Goal: Information Seeking & Learning: Learn about a topic

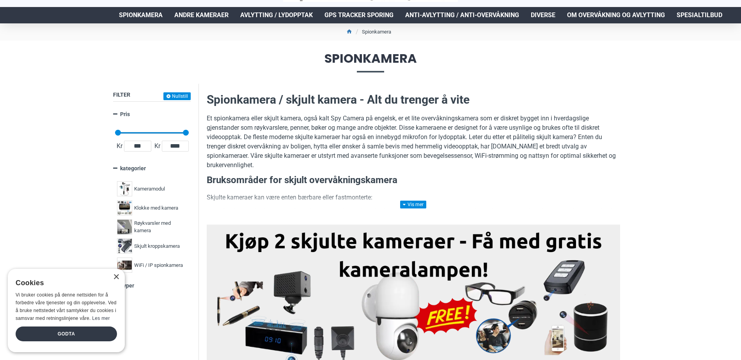
scroll to position [39, 0]
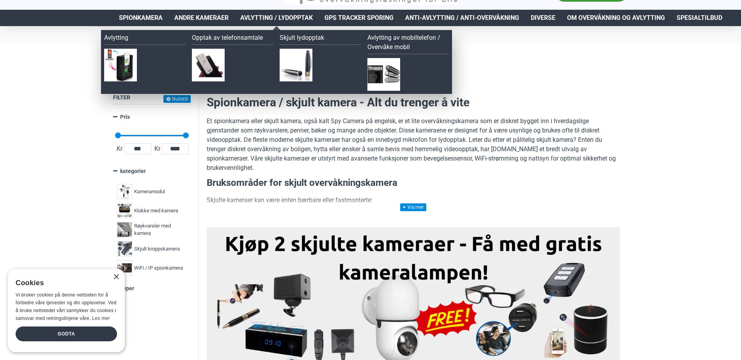
click at [266, 17] on span "Avlytting / Lydopptak" at bounding box center [276, 17] width 73 height 9
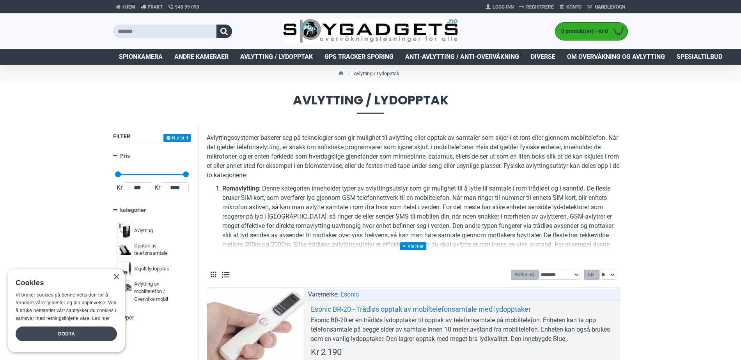
click at [83, 330] on div "Godta" at bounding box center [66, 334] width 101 height 15
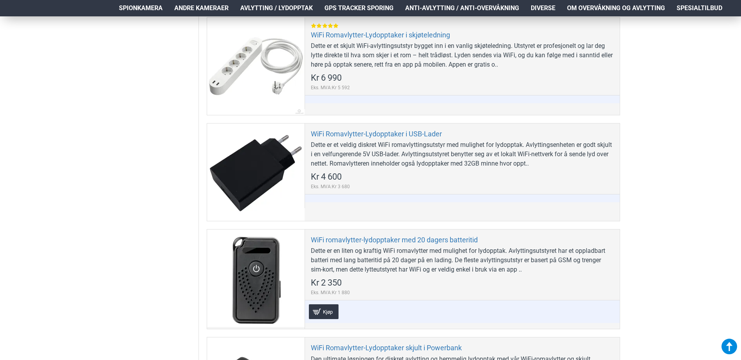
scroll to position [2302, 0]
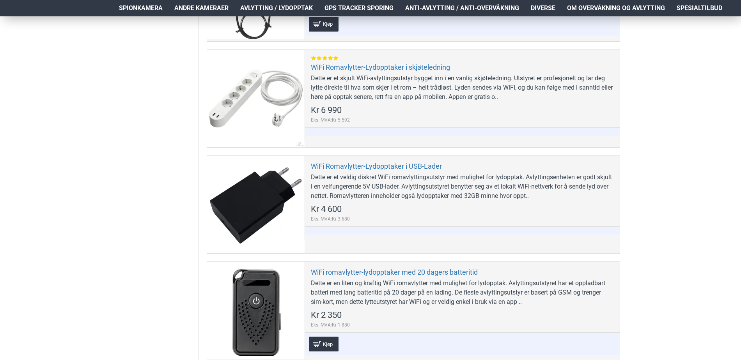
click at [375, 4] on span "GPS Tracker Sporing" at bounding box center [359, 8] width 69 height 9
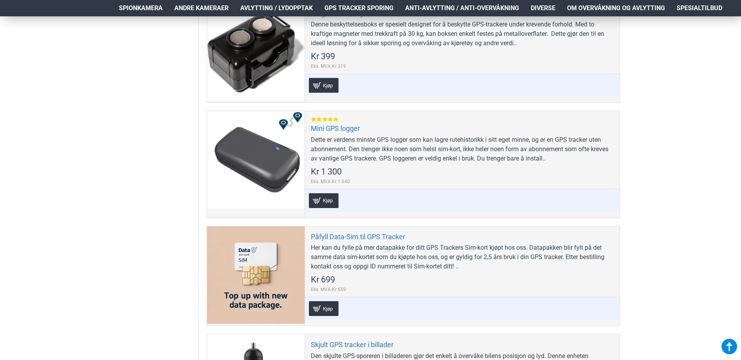
scroll to position [858, 0]
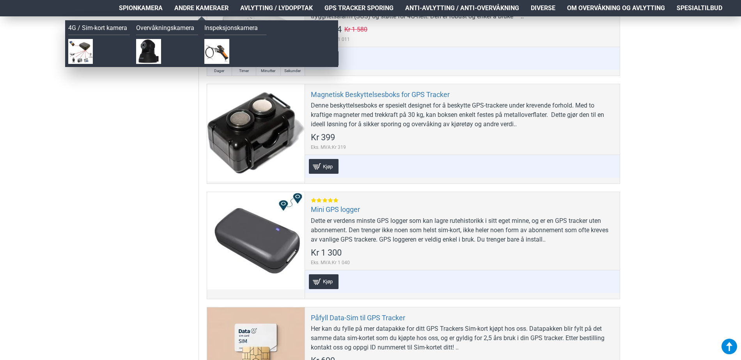
click at [205, 8] on span "Andre kameraer" at bounding box center [201, 8] width 54 height 9
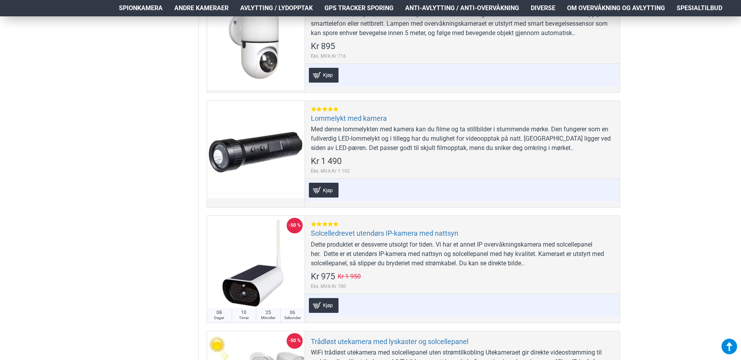
scroll to position [1092, 0]
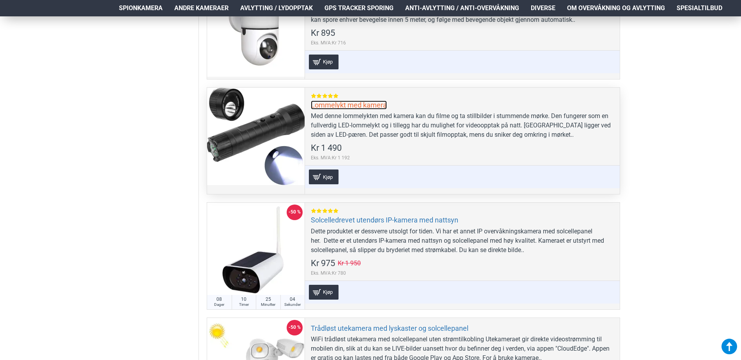
click at [371, 102] on link "Lommelykt med kamera" at bounding box center [349, 105] width 76 height 9
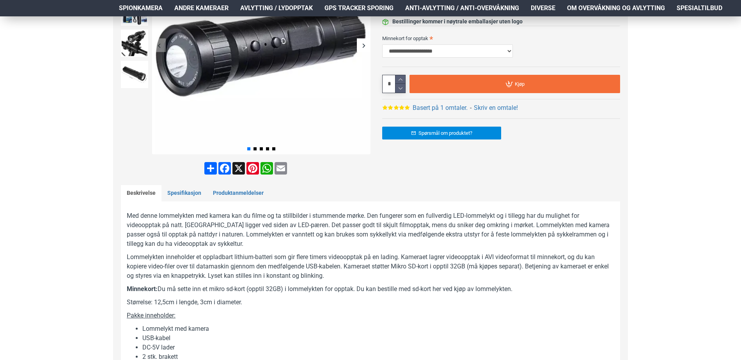
scroll to position [234, 0]
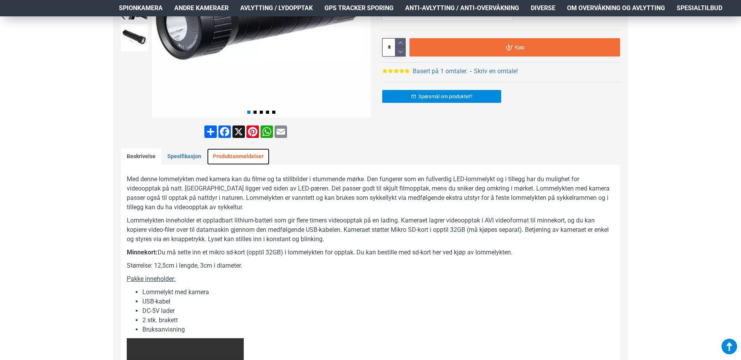
click at [245, 155] on link "Produktanmeldelser" at bounding box center [238, 157] width 62 height 16
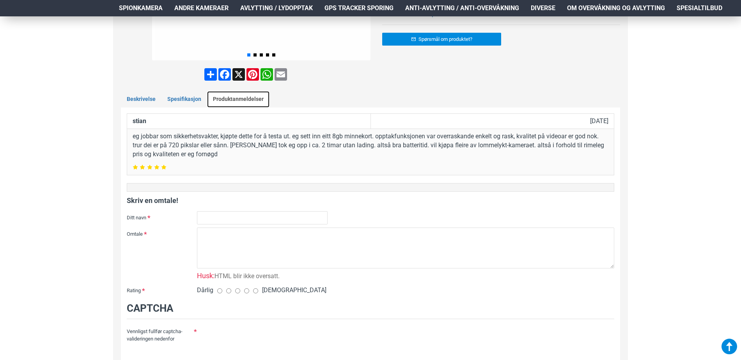
scroll to position [273, 0]
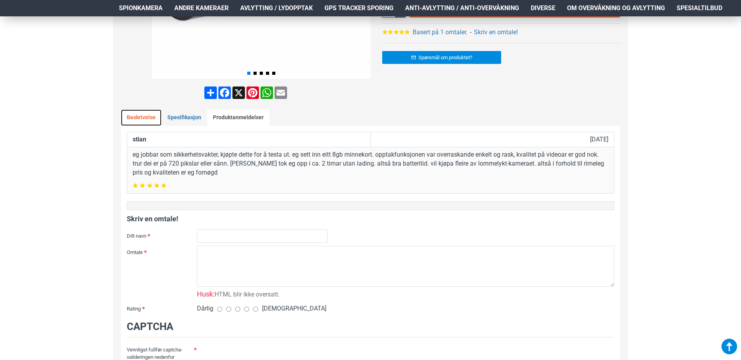
click at [143, 119] on link "Beskrivelse" at bounding box center [141, 118] width 41 height 16
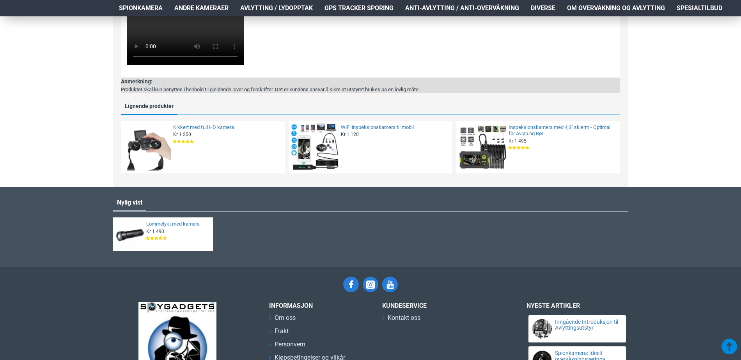
scroll to position [585, 0]
